Goal: Obtain resource: Obtain resource

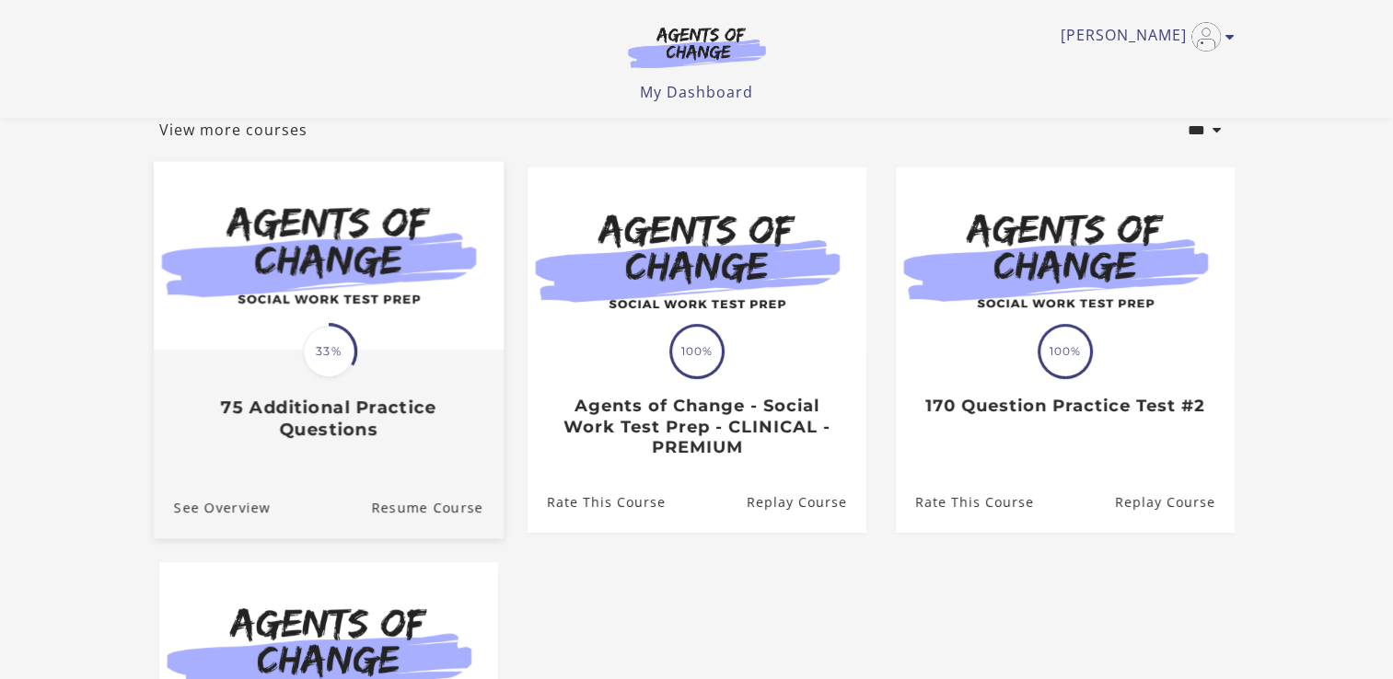
scroll to position [105, 0]
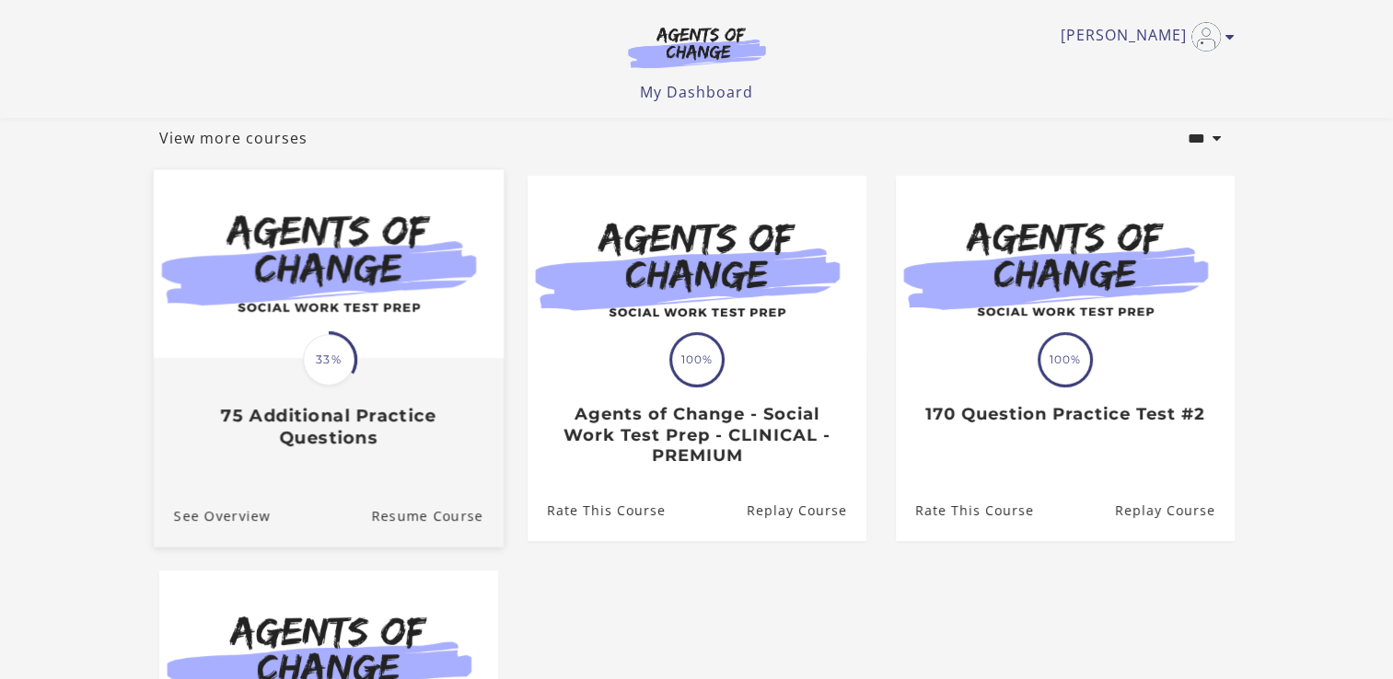
click at [348, 313] on img at bounding box center [328, 264] width 350 height 189
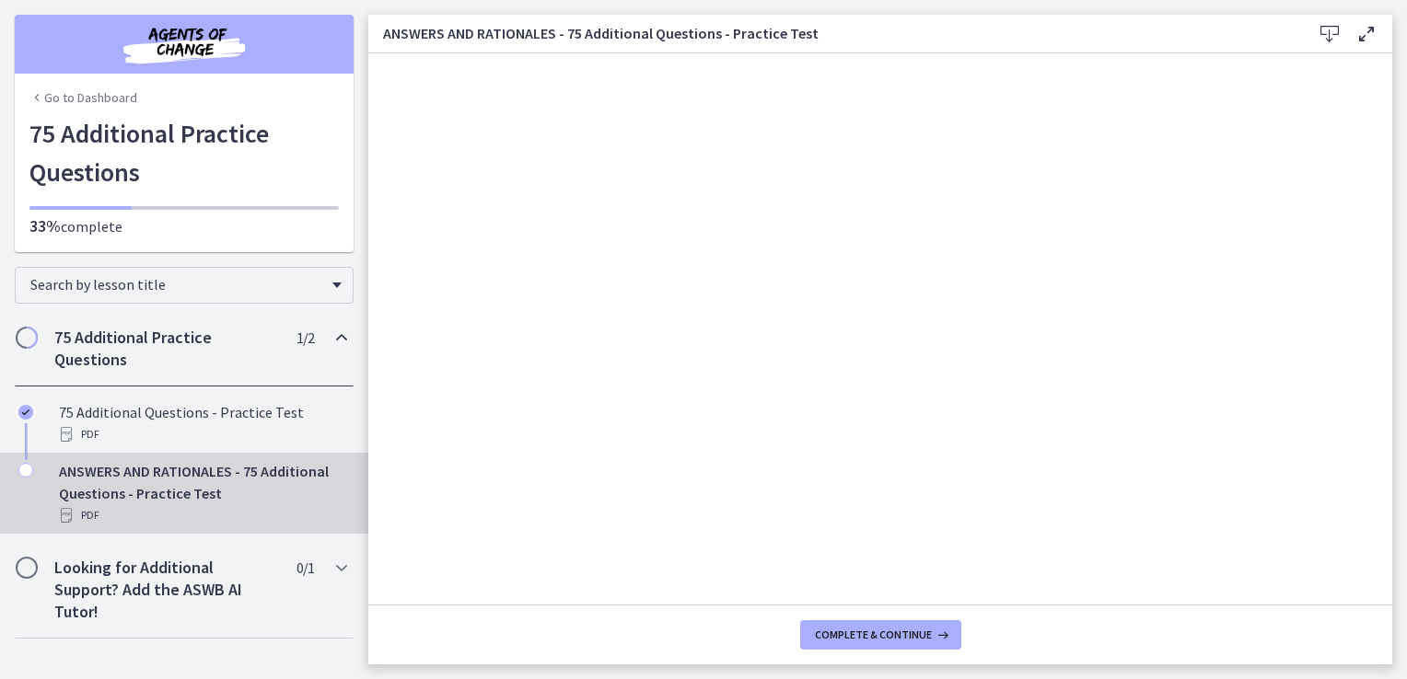
click at [155, 479] on div "ANSWERS AND RATIONALES - 75 Additional Questions - Practice Test PDF" at bounding box center [202, 493] width 287 height 66
